Goal: Task Accomplishment & Management: Manage account settings

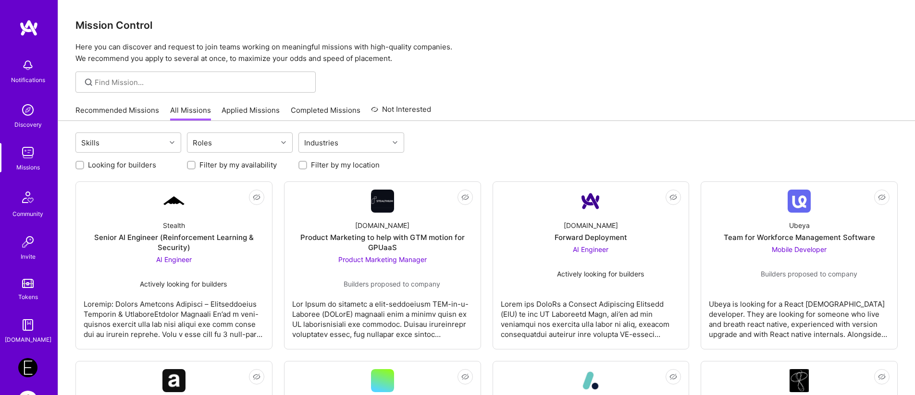
scroll to position [34, 0]
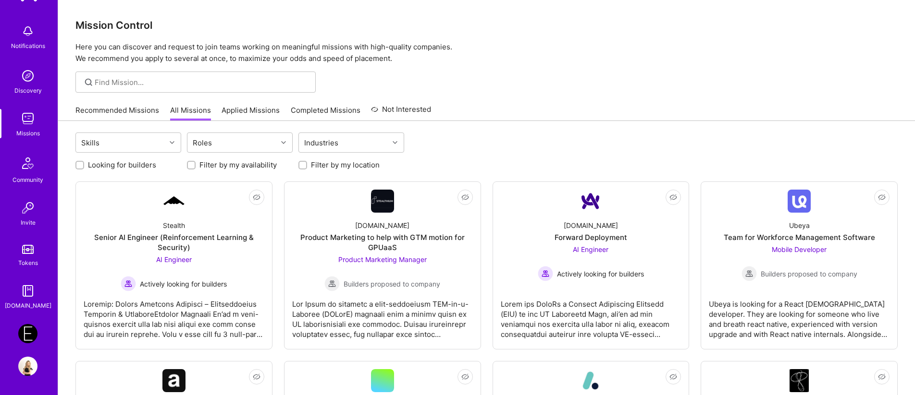
click at [260, 111] on link "Applied Missions" at bounding box center [251, 113] width 58 height 16
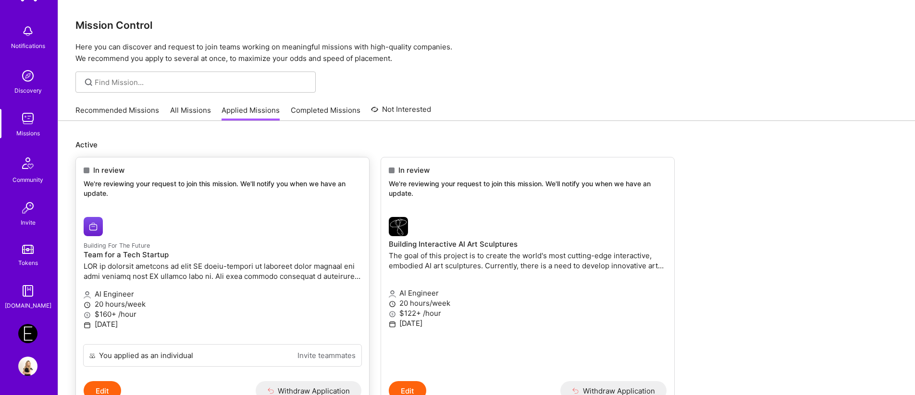
click at [91, 222] on img at bounding box center [93, 226] width 19 height 19
click at [401, 229] on img at bounding box center [398, 226] width 19 height 19
click at [29, 326] on img at bounding box center [27, 333] width 19 height 19
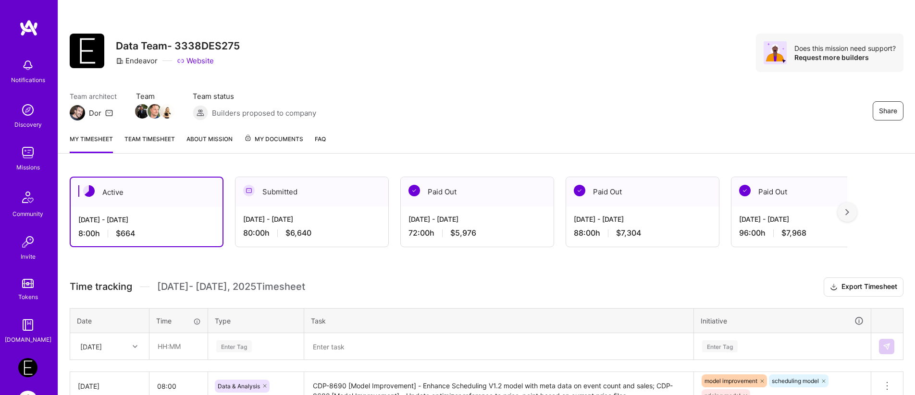
click at [25, 288] on img at bounding box center [28, 283] width 12 height 9
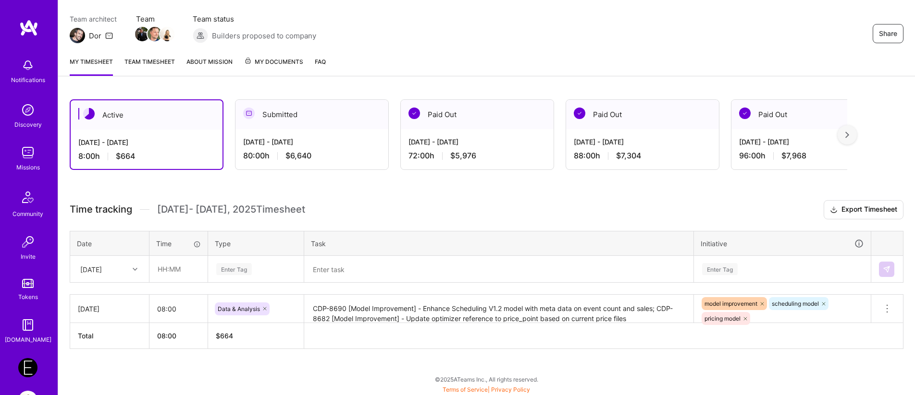
scroll to position [78, 0]
click at [102, 272] on div "Thu, Sep 18" at bounding box center [91, 268] width 22 height 10
click at [99, 312] on div "Wed, Sep 17" at bounding box center [110, 314] width 78 height 18
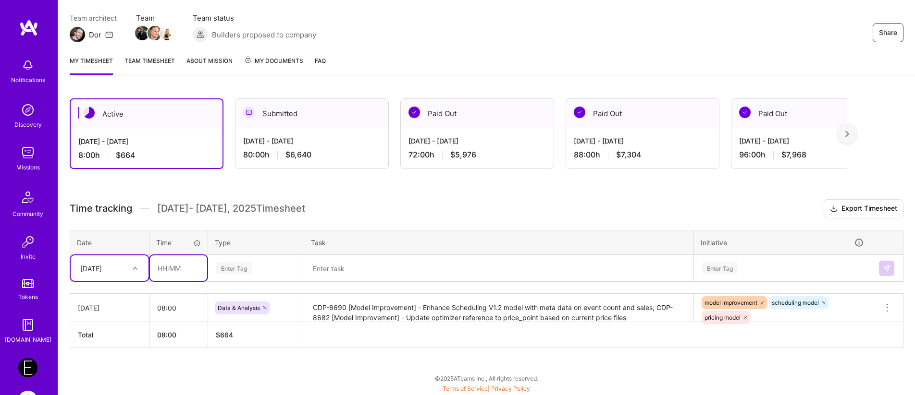
click at [174, 269] on input "text" at bounding box center [178, 268] width 57 height 25
type input "08:00"
click at [233, 263] on div "Enter Tag" at bounding box center [234, 268] width 36 height 15
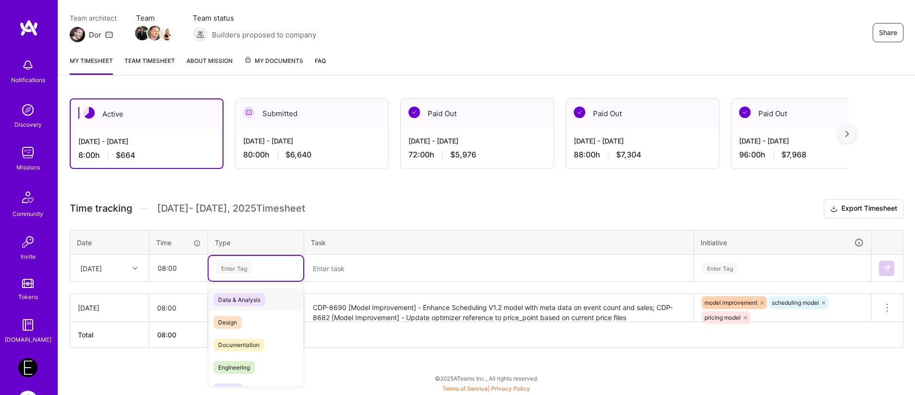
click at [232, 302] on span "Data & Analysis" at bounding box center [239, 300] width 52 height 13
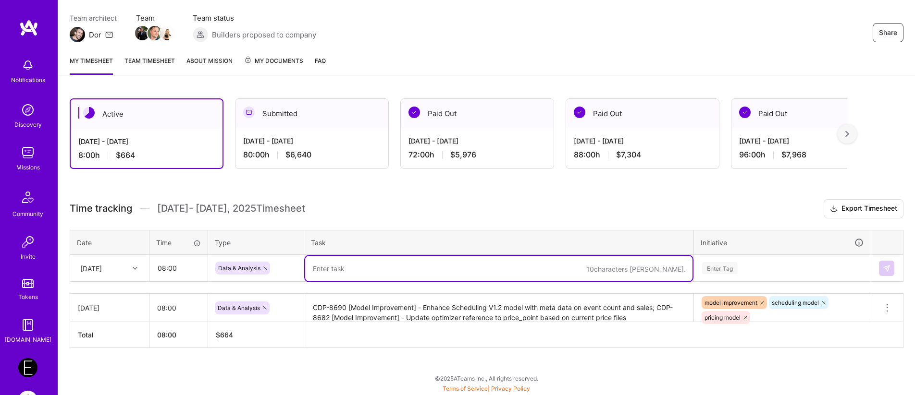
click at [365, 275] on textarea at bounding box center [498, 268] width 387 height 25
paste textarea "CDP-8719"
paste textarea "[Bug] - Recommendations for WoZ current prices calculation"
paste textarea "CDP-8708"
paste textarea "Retrain WoZ"
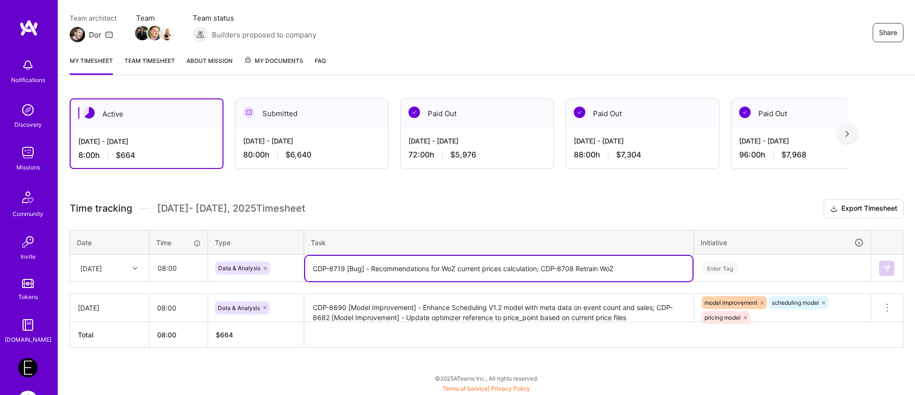
type textarea "CDP-8719 [Bug] - Recommendations for WoZ current prices calculation; CDP-8708 R…"
click at [722, 269] on div "Enter Tag" at bounding box center [782, 268] width 176 height 25
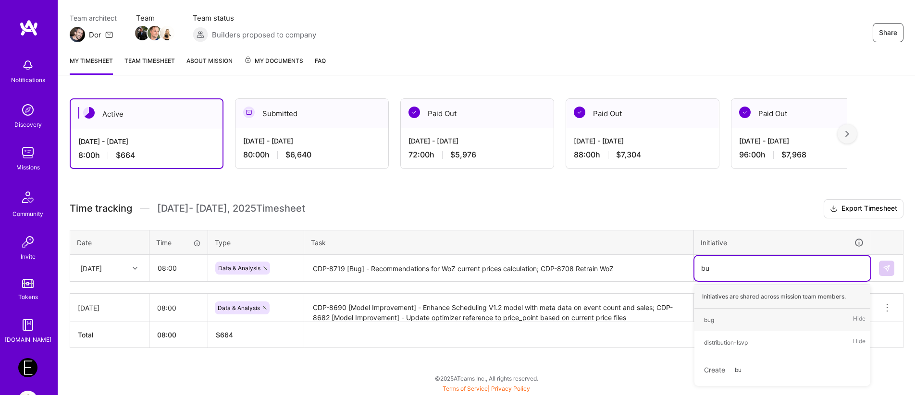
type input "bug"
click at [706, 323] on div "bug" at bounding box center [709, 320] width 10 height 10
type input "retr"
click at [714, 321] on div "Retrain" at bounding box center [713, 320] width 19 height 10
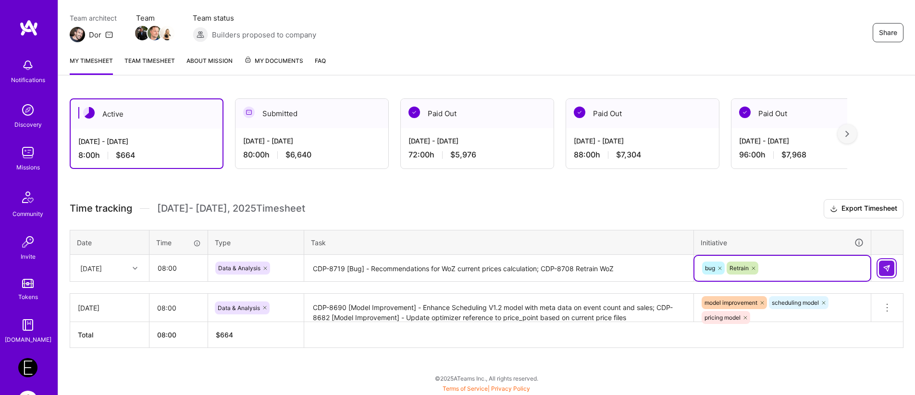
click at [890, 271] on button at bounding box center [886, 268] width 15 height 15
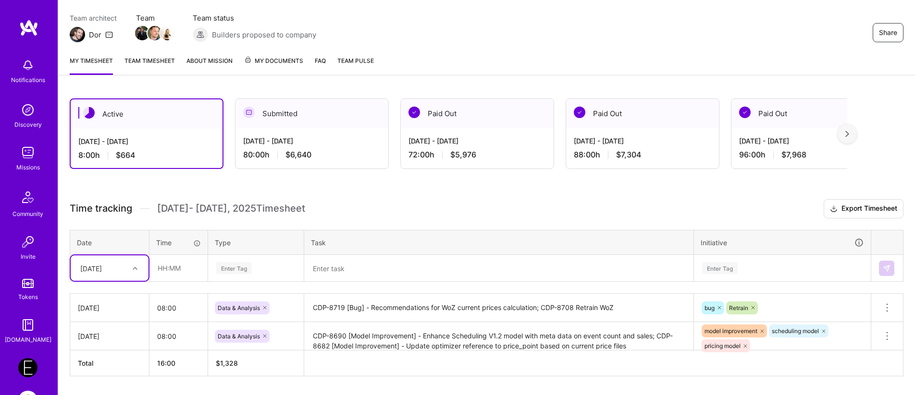
click at [102, 268] on div "Wed, Sep 17" at bounding box center [91, 268] width 22 height 10
click at [103, 316] on div "Thu, Sep 18" at bounding box center [110, 314] width 78 height 18
click at [164, 274] on input "text" at bounding box center [178, 268] width 57 height 25
type input "08:00"
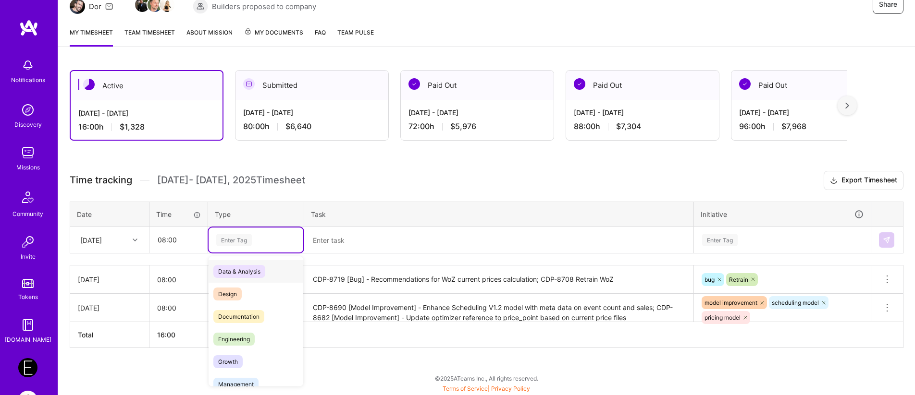
click at [228, 253] on div "option Data & Analysis, selected. option Data & Analysis focused, 0 of 2. 17 re…" at bounding box center [256, 240] width 95 height 25
click at [235, 271] on span "Data & Analysis" at bounding box center [239, 271] width 52 height 13
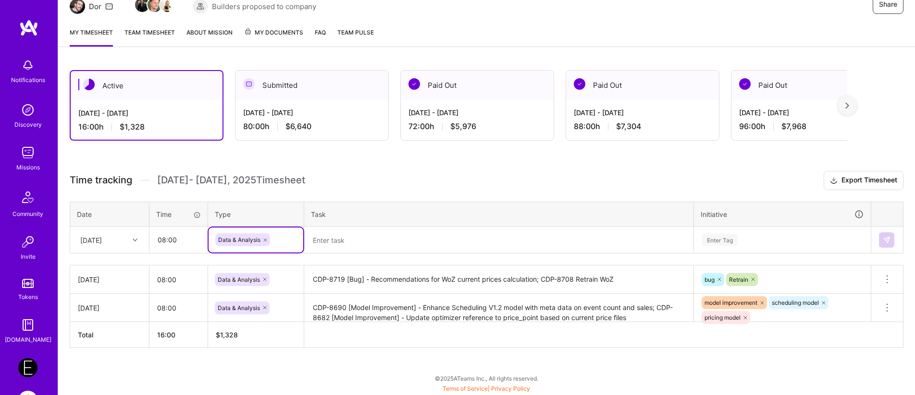
click at [361, 252] on textarea at bounding box center [498, 240] width 387 height 25
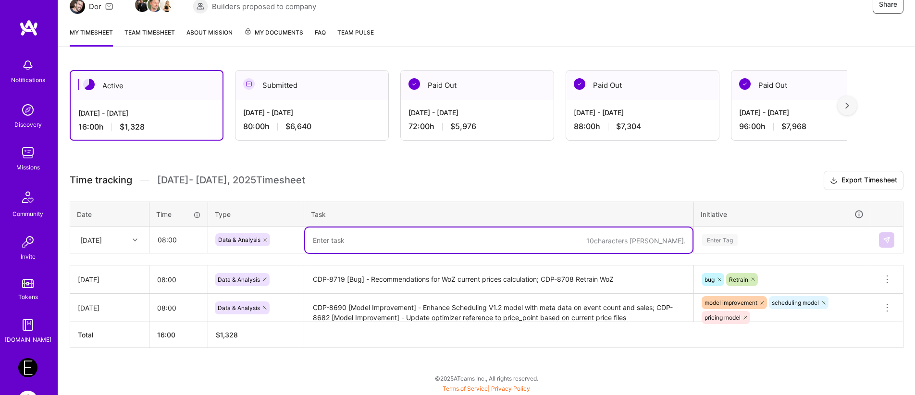
paste textarea "CDP-7028"
paste textarea "[Tech Debt] Cleanup for recs table"
paste textarea "CDP-8712"
paste textarea "[Bug] Open seats are not reported well"
type textarea "CDP-7028 [Tech Debt] Cleanup for recs table; CDP-8712 [Bug] Open seats are not …"
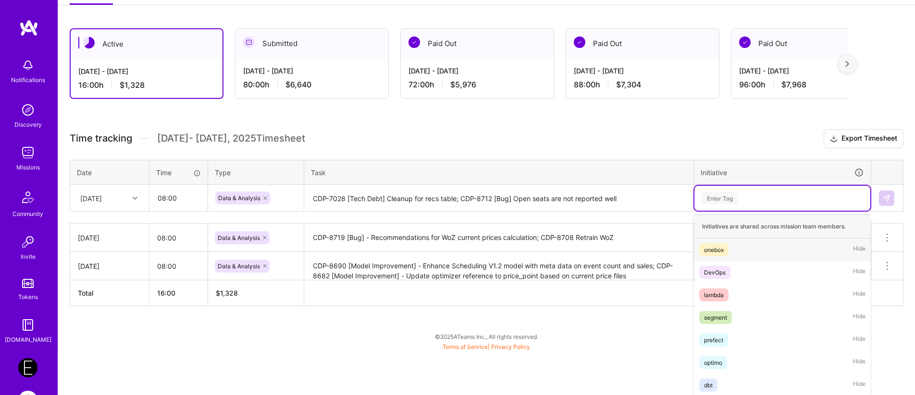
click at [734, 211] on div "option Retrain, selected. option onebox focused, 1 of 64. 64 results available.…" at bounding box center [782, 198] width 176 height 25
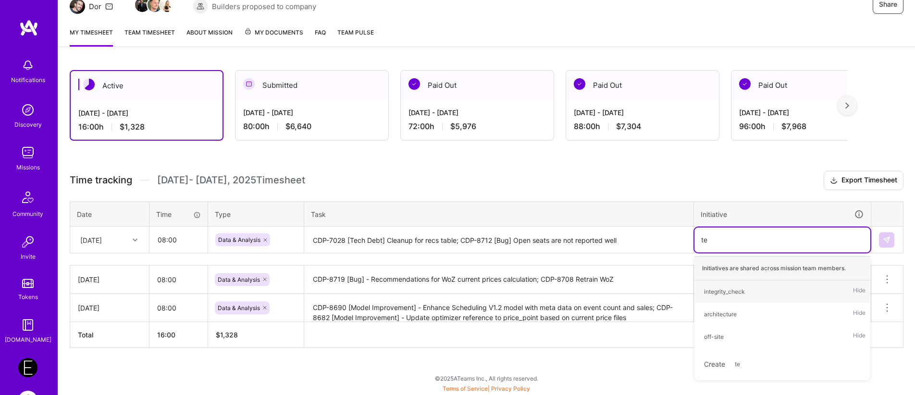
type input "t"
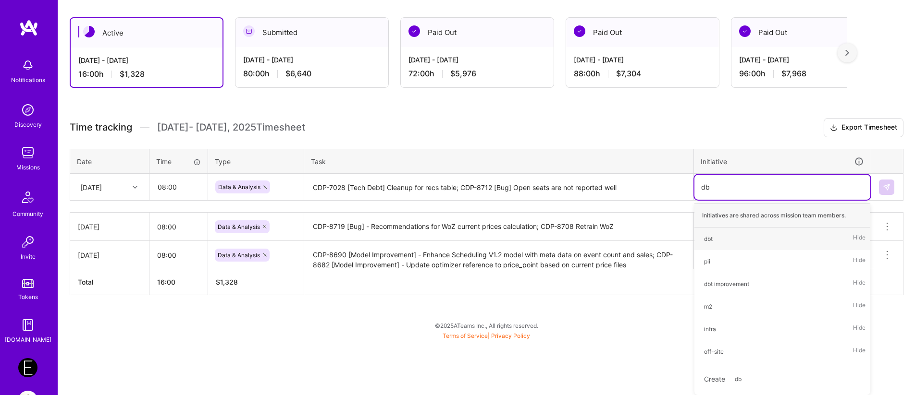
type input "dbt"
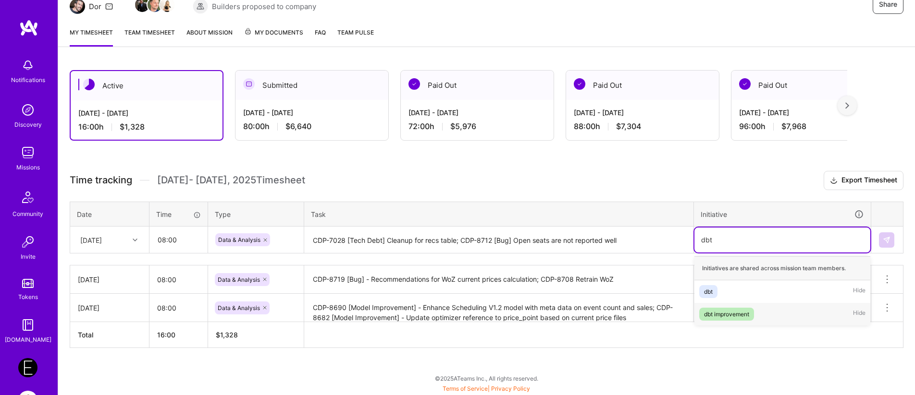
click at [732, 311] on div "dbt improvement" at bounding box center [726, 314] width 45 height 10
type input "bug"
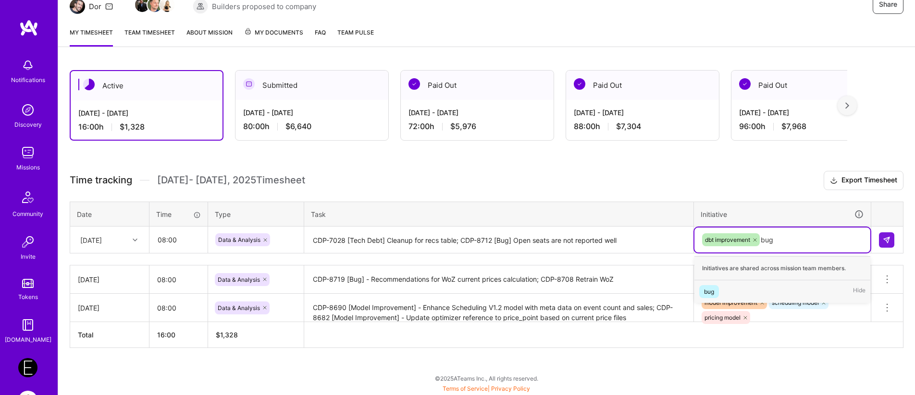
click at [714, 288] on span "bug" at bounding box center [709, 291] width 20 height 13
type input "pric"
click at [722, 287] on div "pricing model" at bounding box center [722, 292] width 36 height 10
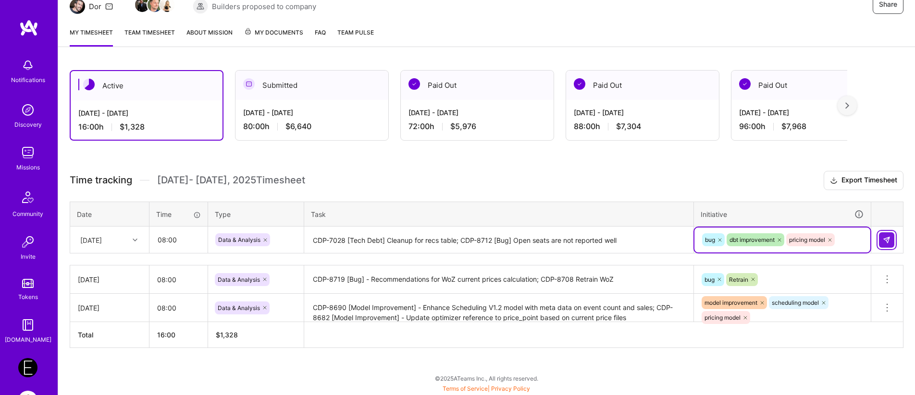
click at [893, 245] on button at bounding box center [886, 240] width 15 height 15
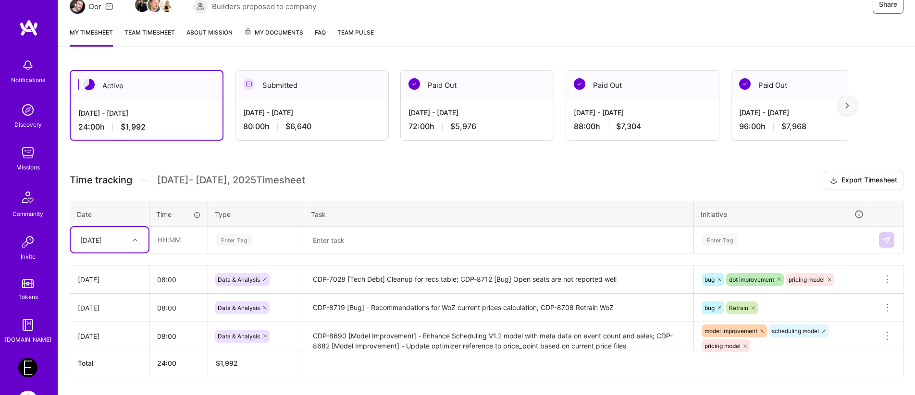
scroll to position [135, 0]
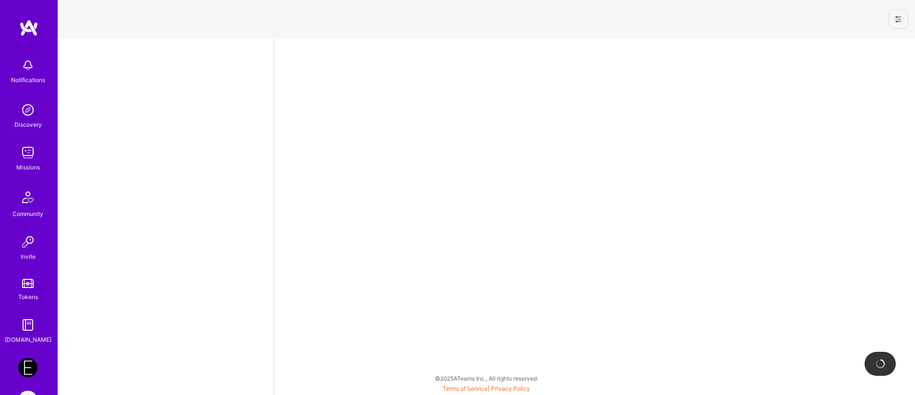
select select "IL"
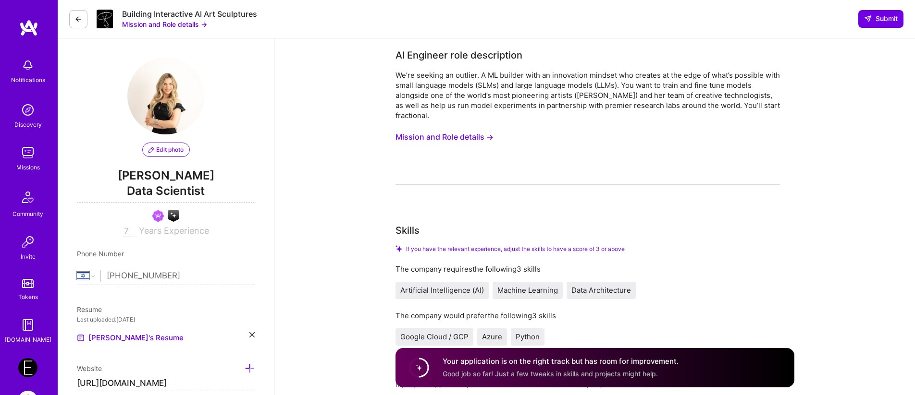
select select "IL"
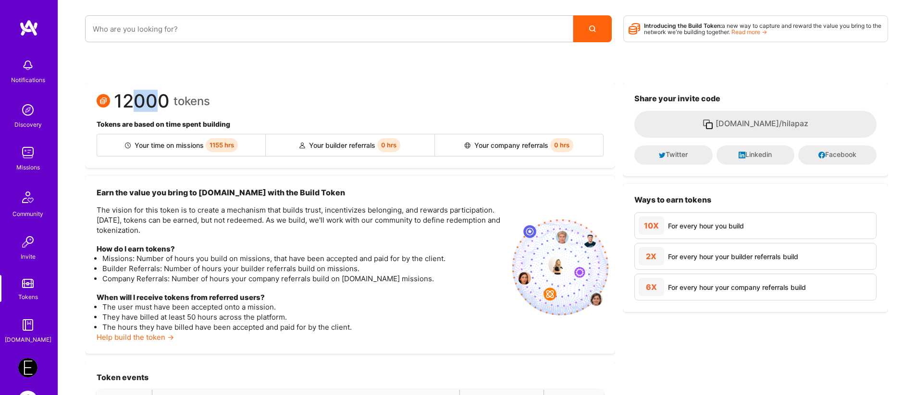
drag, startPoint x: 136, startPoint y: 103, endPoint x: 157, endPoint y: 103, distance: 20.7
click at [157, 103] on span "12000" at bounding box center [142, 101] width 56 height 10
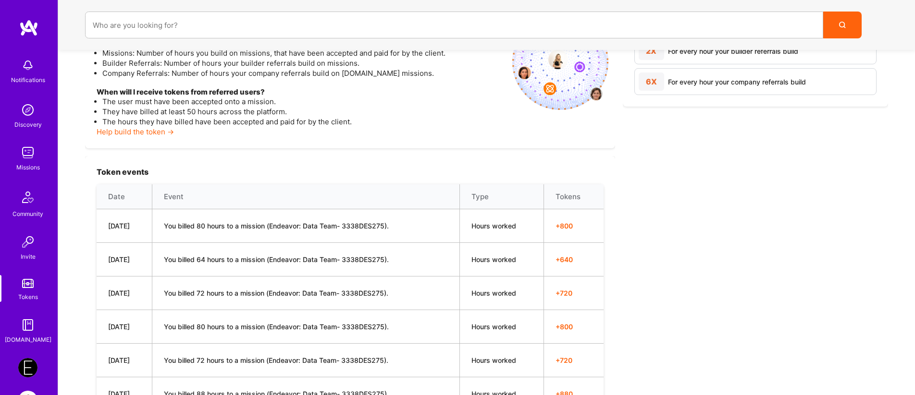
scroll to position [223, 0]
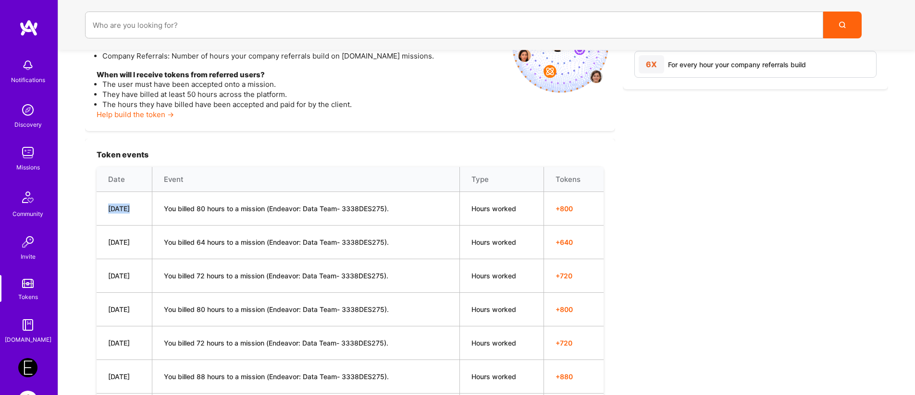
drag, startPoint x: 131, startPoint y: 209, endPoint x: 102, endPoint y: 209, distance: 28.8
click at [102, 209] on td "[DATE]" at bounding box center [124, 209] width 55 height 34
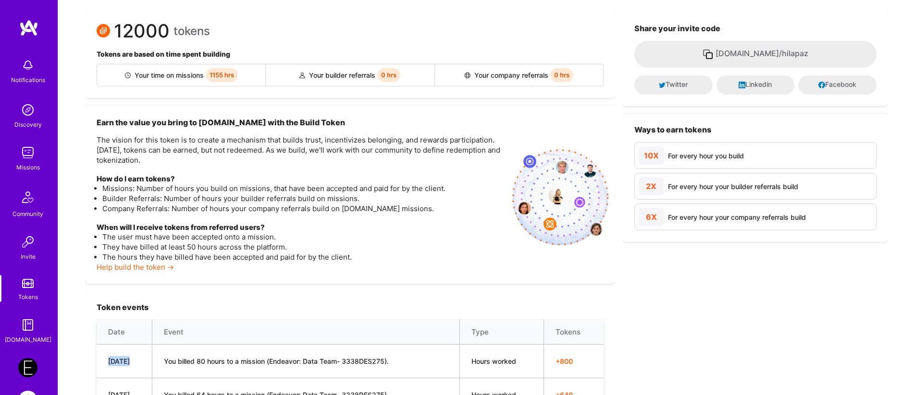
scroll to position [0, 0]
